Goal: Information Seeking & Learning: Find contact information

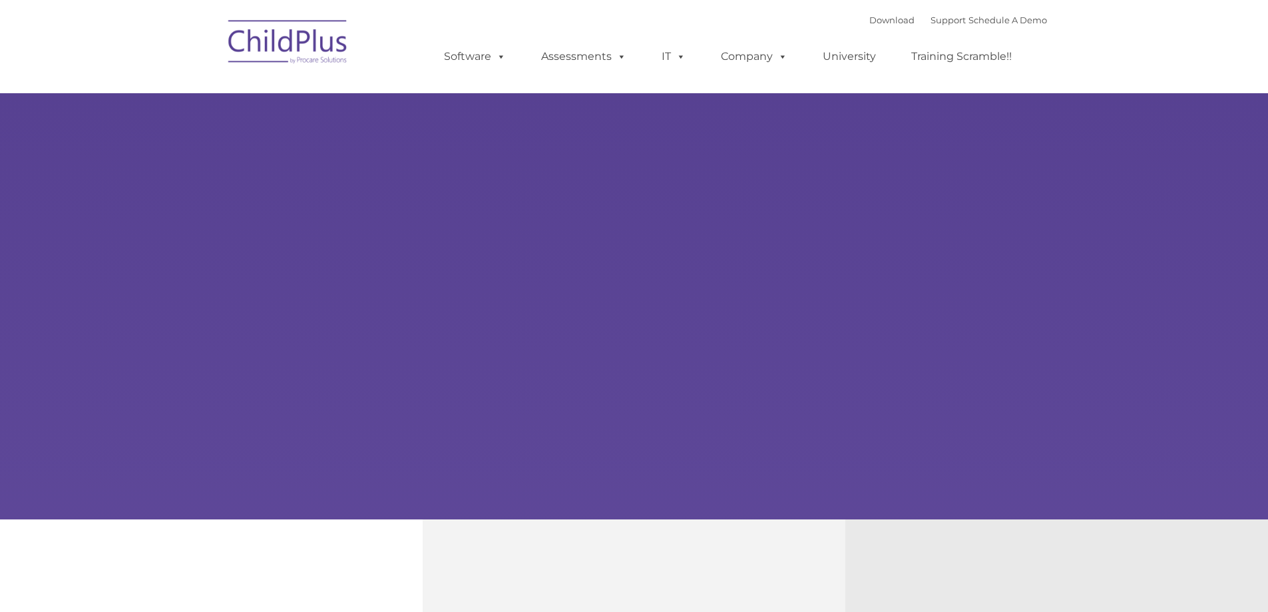
type input ""
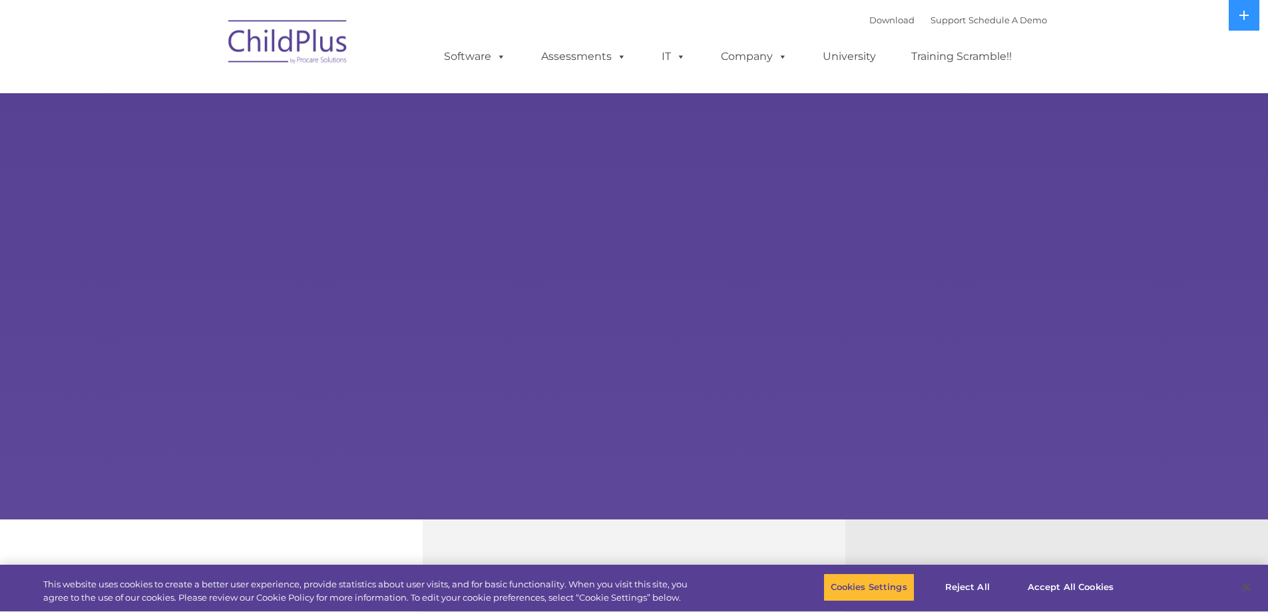
select select "MEDIUM"
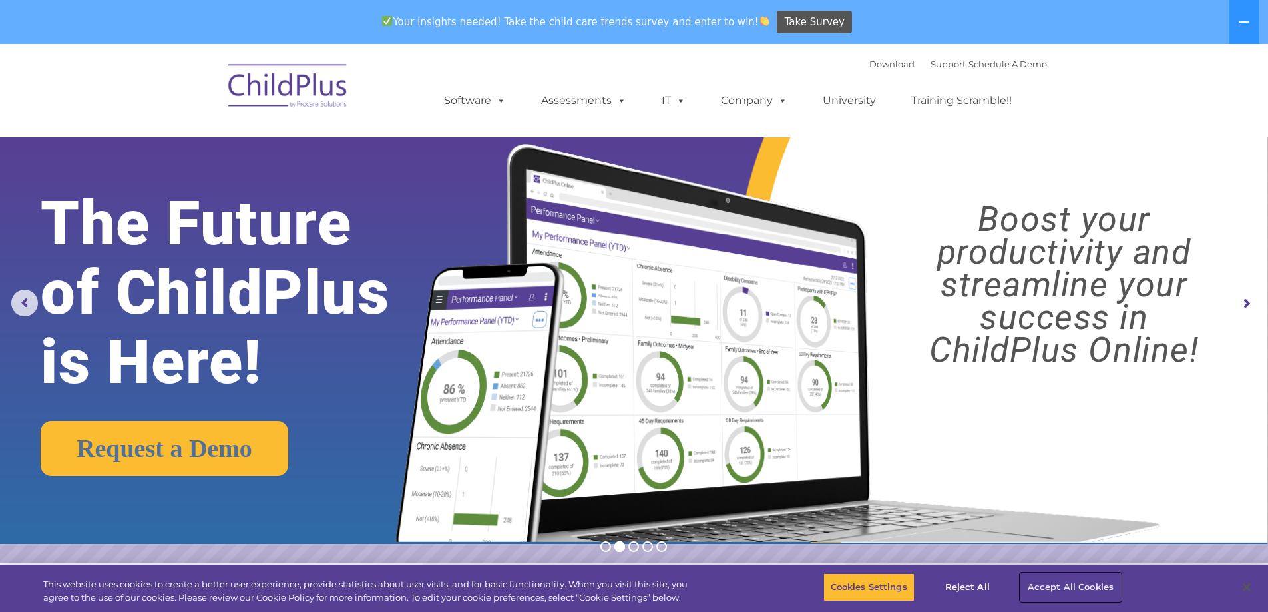
click at [1053, 587] on button "Accept All Cookies" at bounding box center [1071, 587] width 101 height 28
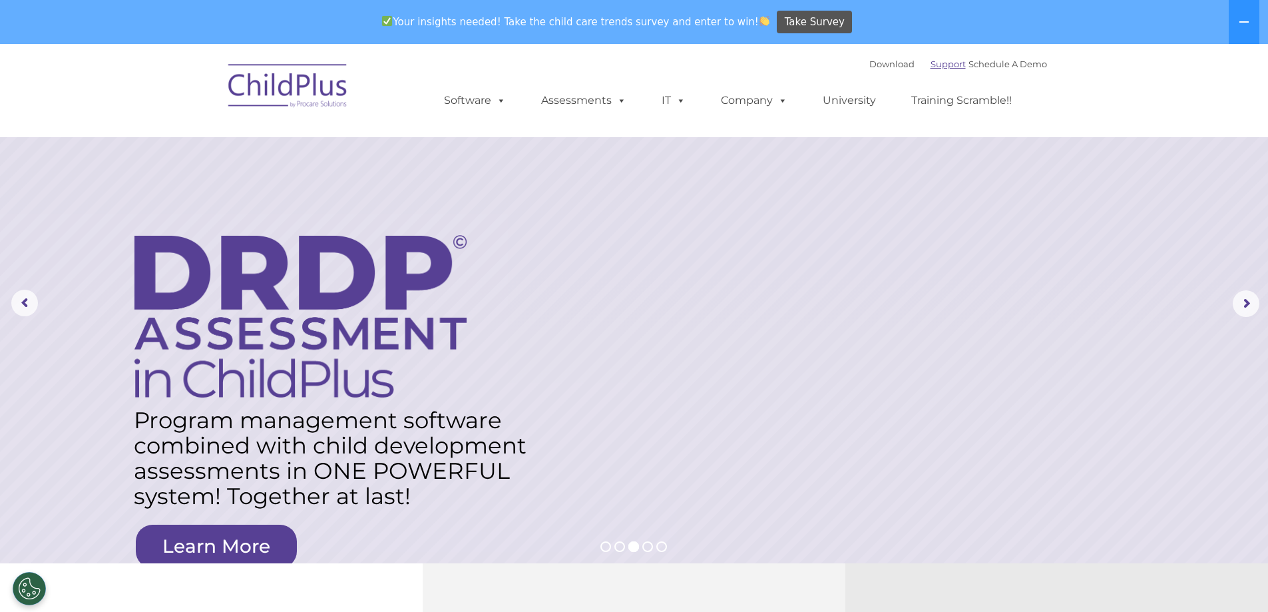
click at [931, 63] on link "Support" at bounding box center [948, 64] width 35 height 11
